Goal: Information Seeking & Learning: Find specific fact

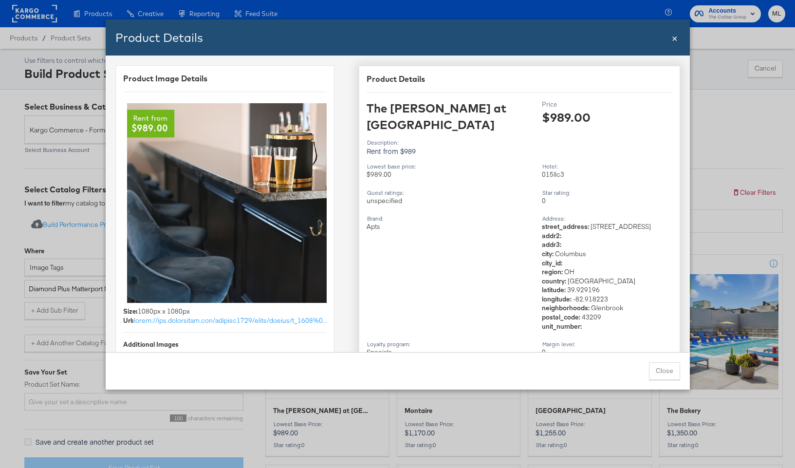
scroll to position [99, 0]
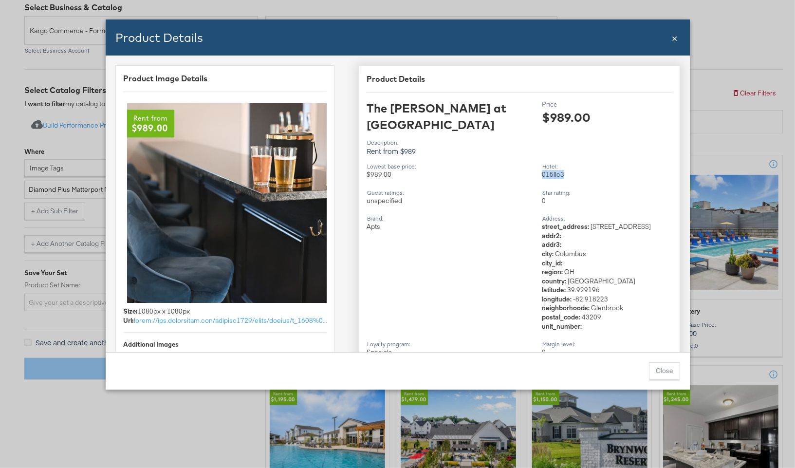
click at [554, 170] on div "015llc3" at bounding box center [607, 174] width 130 height 9
click at [667, 371] on button "Close" at bounding box center [664, 371] width 31 height 18
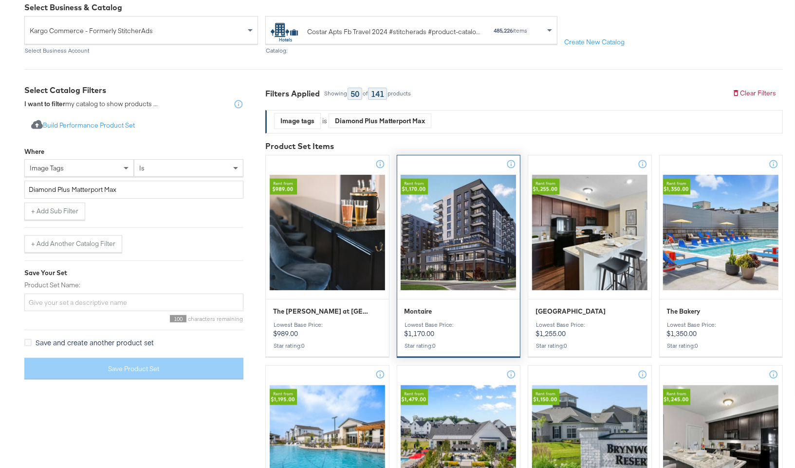
click at [471, 255] on div at bounding box center [458, 232] width 123 height 119
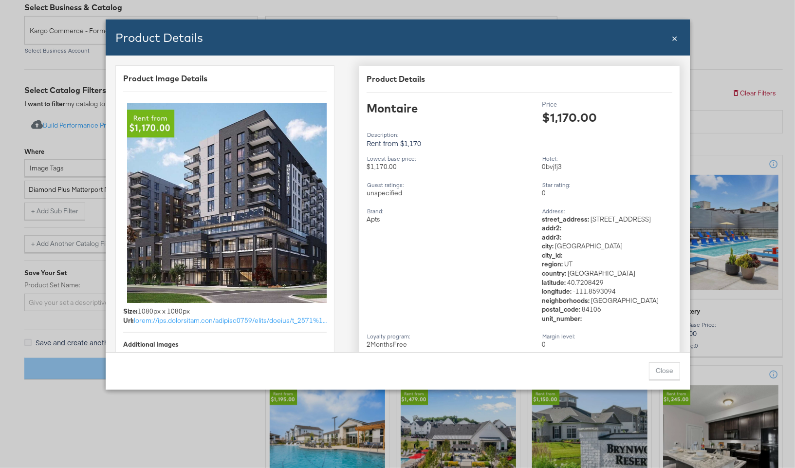
click at [548, 166] on div "0bvjfj3" at bounding box center [607, 166] width 130 height 9
copy div "0bvjfj3"
click at [664, 371] on button "Close" at bounding box center [664, 371] width 31 height 18
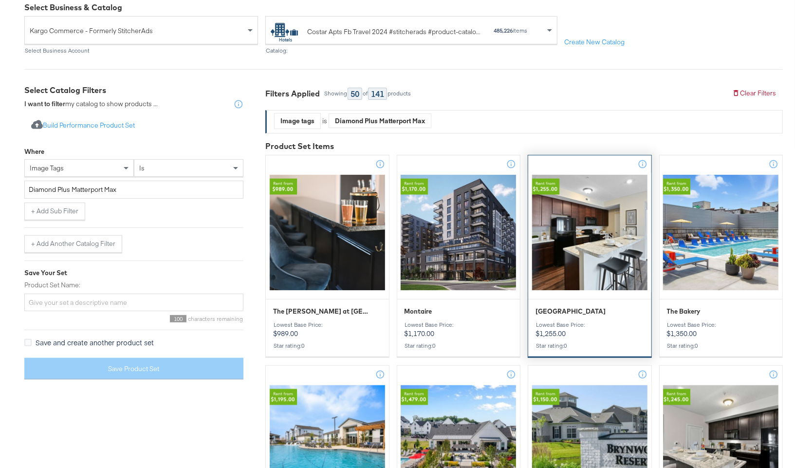
click at [590, 251] on div at bounding box center [589, 232] width 123 height 119
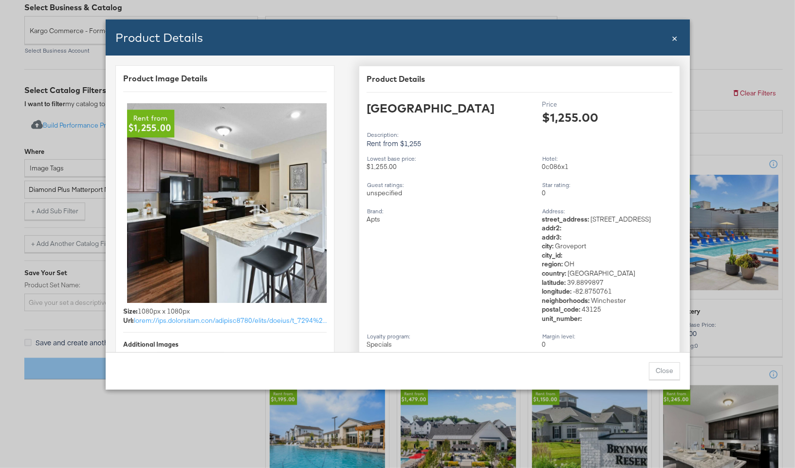
click at [553, 167] on div "0c086x1" at bounding box center [607, 166] width 130 height 9
copy div "0c086x1"
click at [664, 373] on button "Close" at bounding box center [664, 371] width 31 height 18
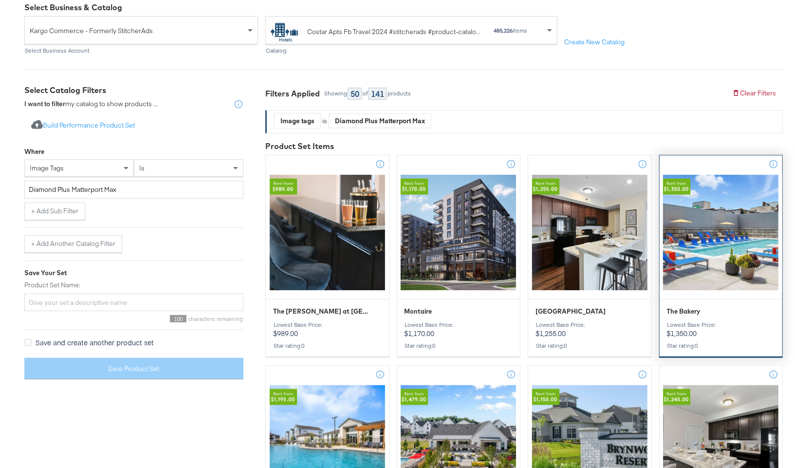
click at [696, 317] on div "The Bakery" at bounding box center [721, 312] width 109 height 11
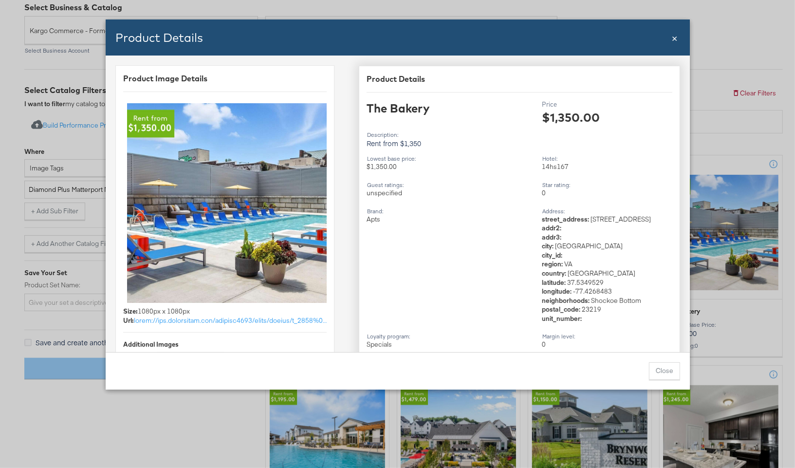
click at [559, 167] on div "14hs167" at bounding box center [607, 166] width 130 height 9
copy div "14hs167"
click at [667, 371] on button "Close" at bounding box center [664, 371] width 31 height 18
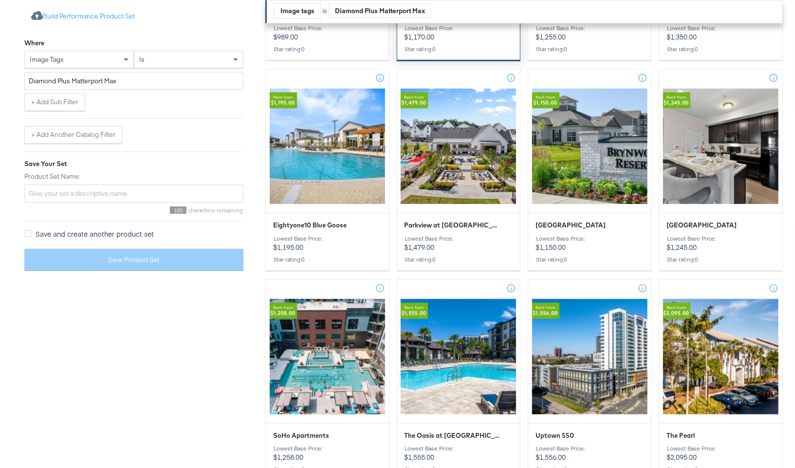
scroll to position [391, 0]
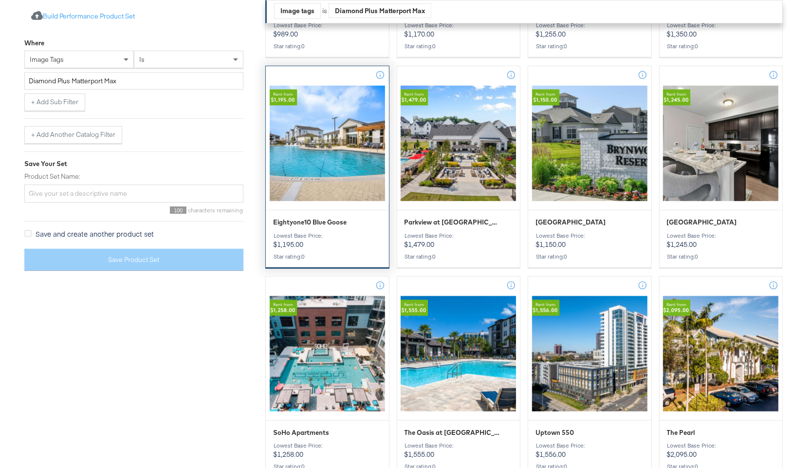
click at [349, 242] on p "Lowest base price: $1,195.00" at bounding box center [327, 240] width 109 height 17
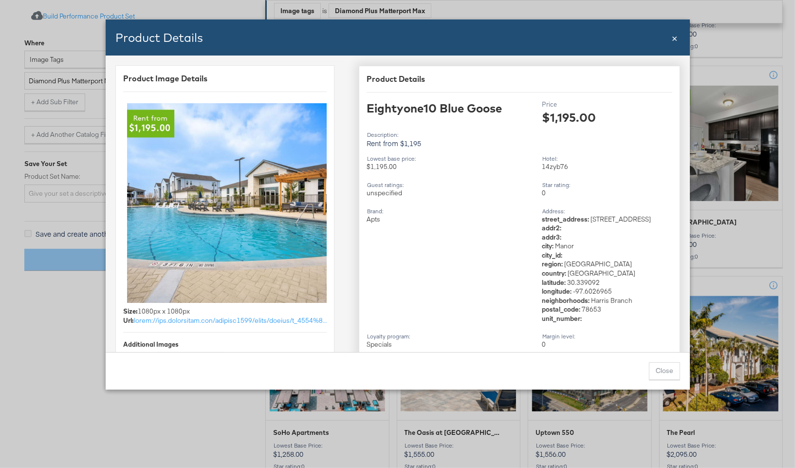
click at [555, 167] on div "14zyb76" at bounding box center [607, 166] width 130 height 9
copy div "14zyb76"
click at [663, 367] on button "Close" at bounding box center [664, 371] width 31 height 18
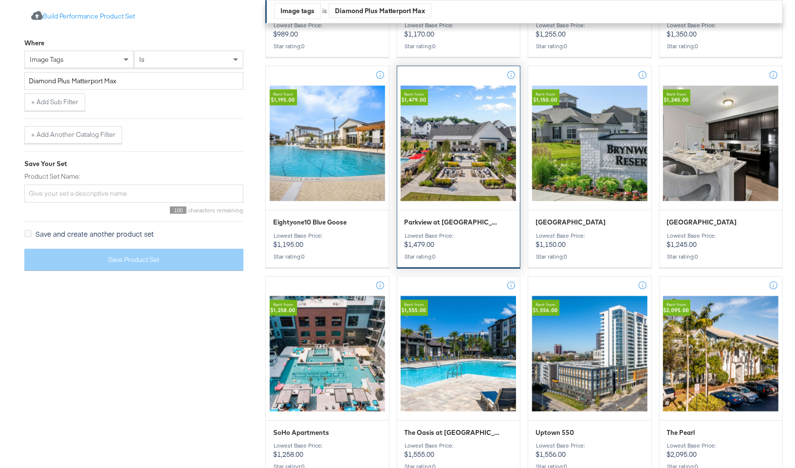
click at [446, 220] on span "Parkview at [GEOGRAPHIC_DATA]" at bounding box center [453, 222] width 97 height 9
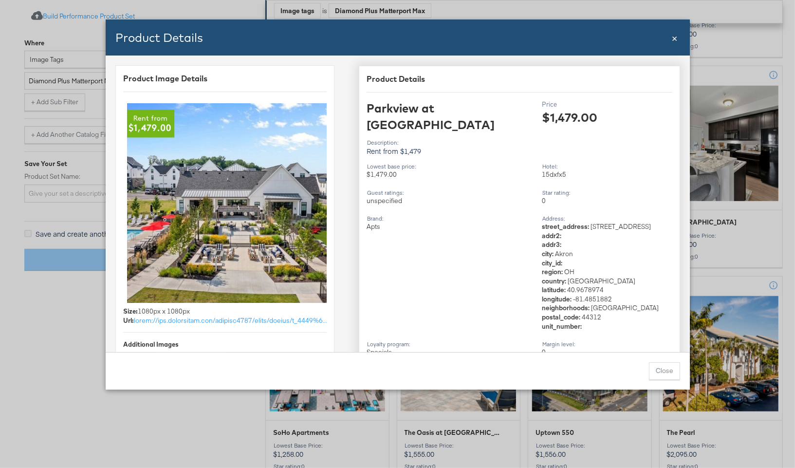
click at [556, 173] on div "15dxfx5" at bounding box center [607, 174] width 130 height 9
copy div "15dxfx5"
